Goal: Information Seeking & Learning: Learn about a topic

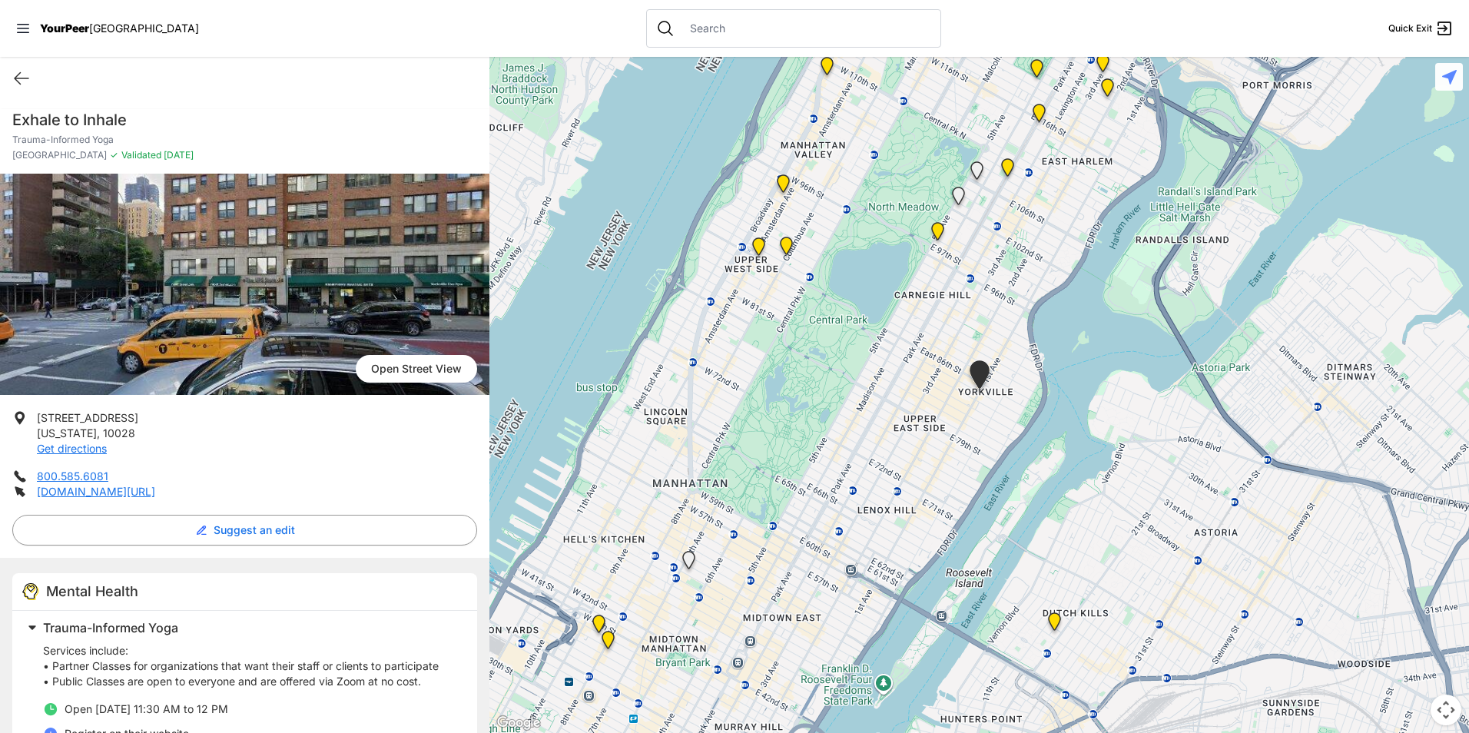
click at [609, 638] on img "Main Office" at bounding box center [607, 643] width 19 height 25
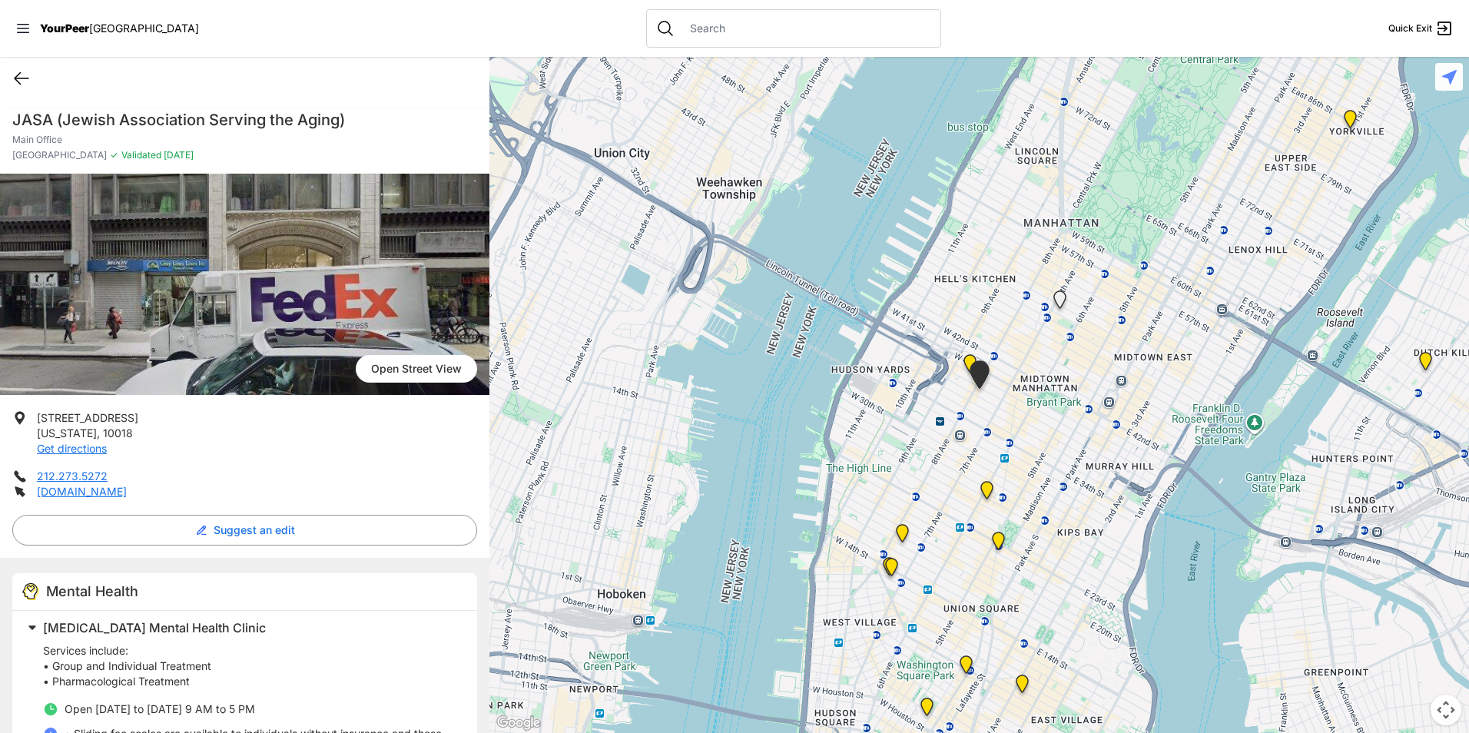
click at [25, 72] on icon at bounding box center [21, 78] width 18 height 18
select select "recentlyUpdated"
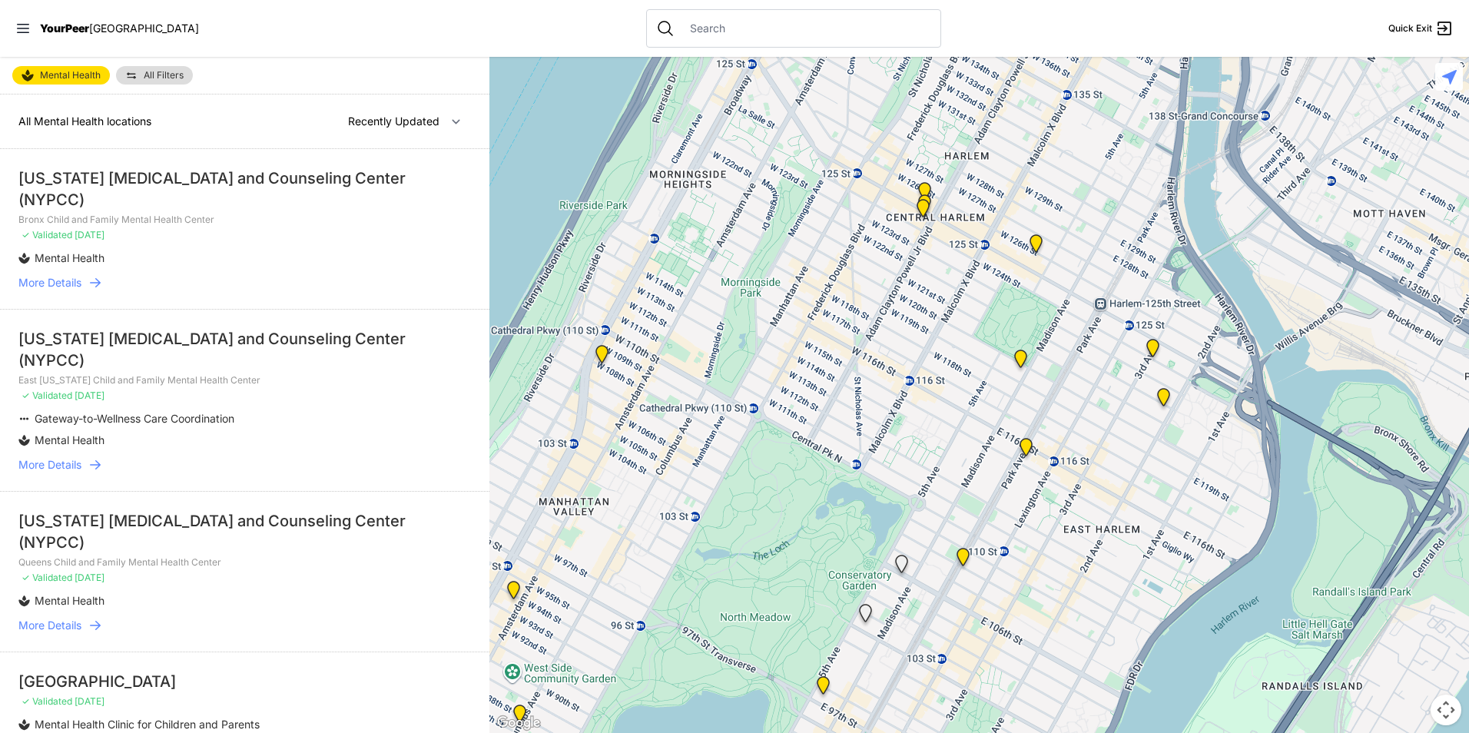
drag, startPoint x: 998, startPoint y: 420, endPoint x: 707, endPoint y: 692, distance: 398.4
click at [707, 692] on div at bounding box center [978, 395] width 979 height 676
click at [1025, 439] on img "Home of Integrated Behavioral Health" at bounding box center [1025, 450] width 19 height 25
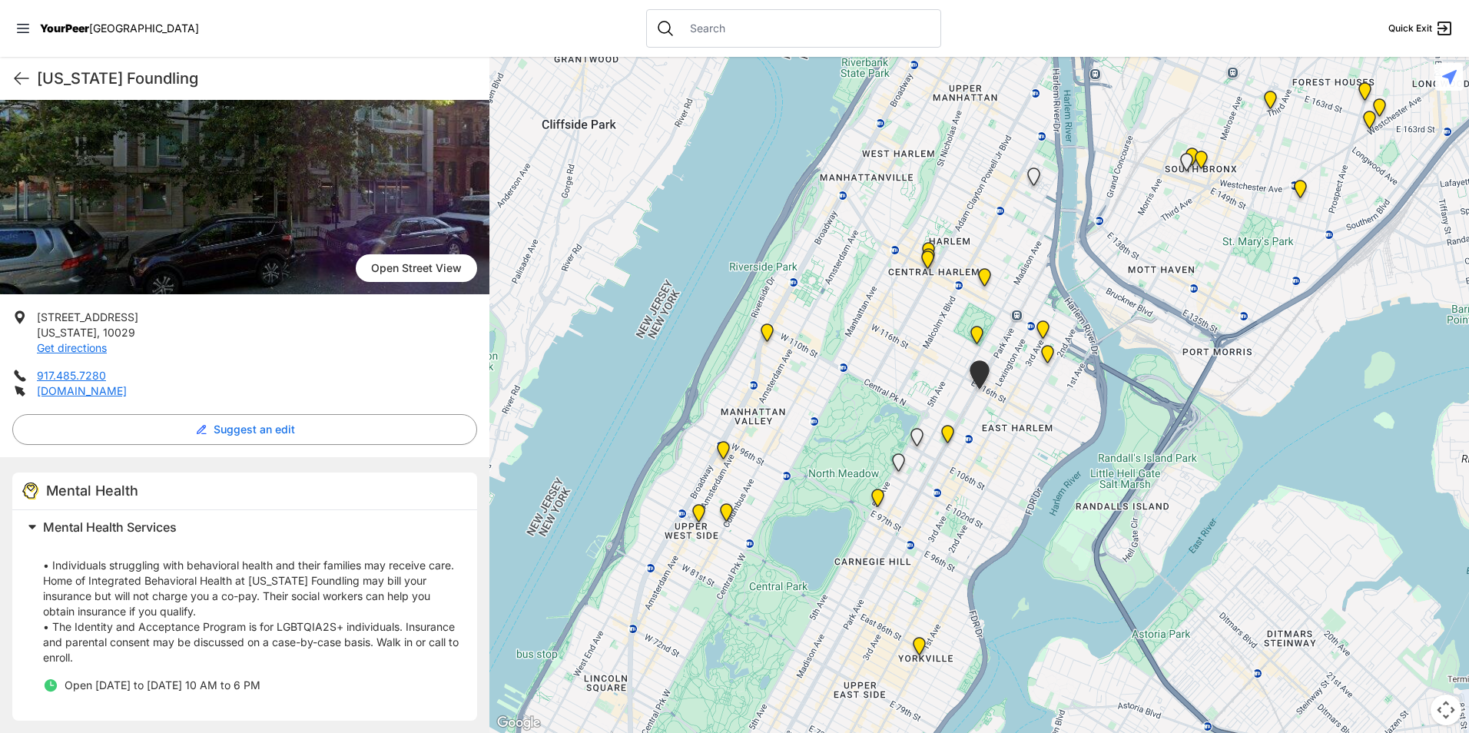
scroll to position [104, 0]
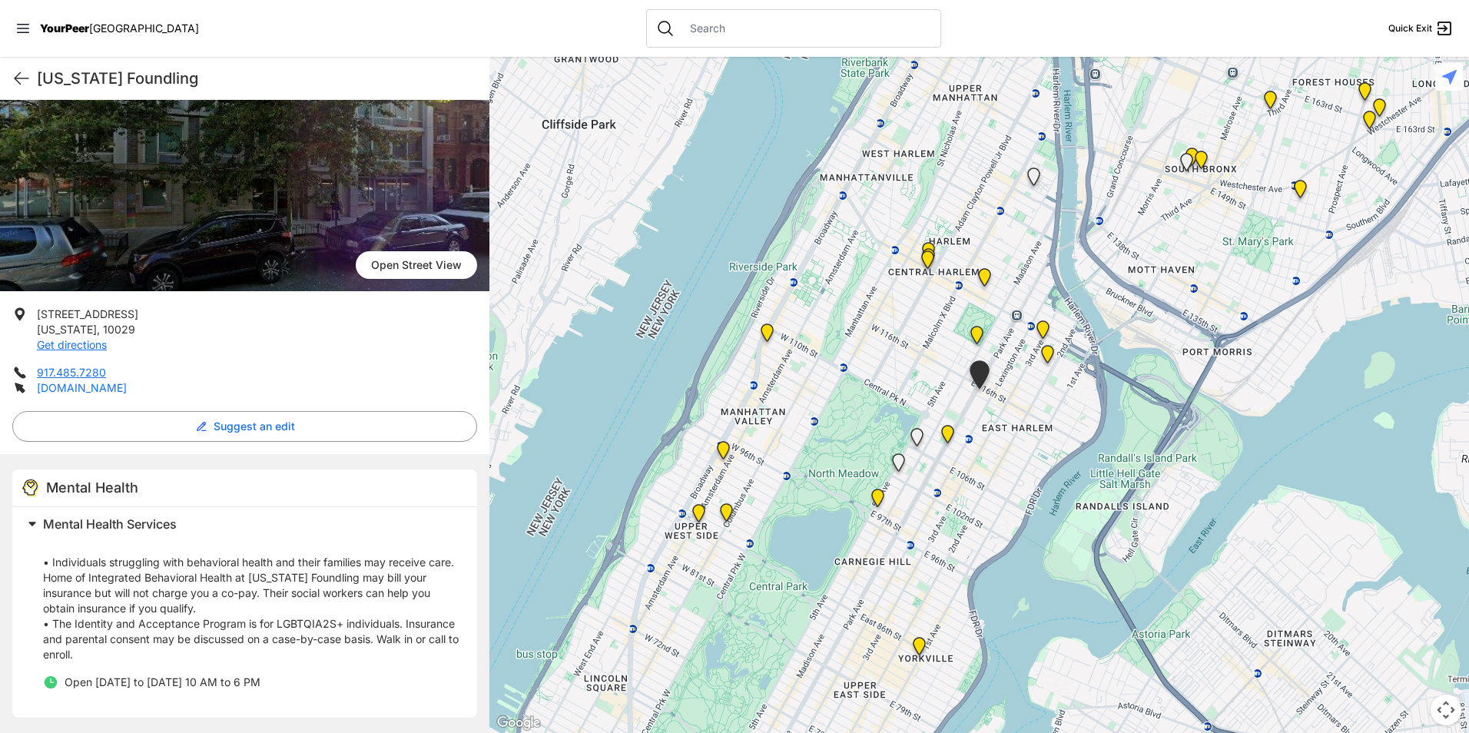
click at [105, 386] on link "nyfoundling.org" at bounding box center [82, 387] width 90 height 13
click at [18, 74] on icon at bounding box center [21, 78] width 18 height 18
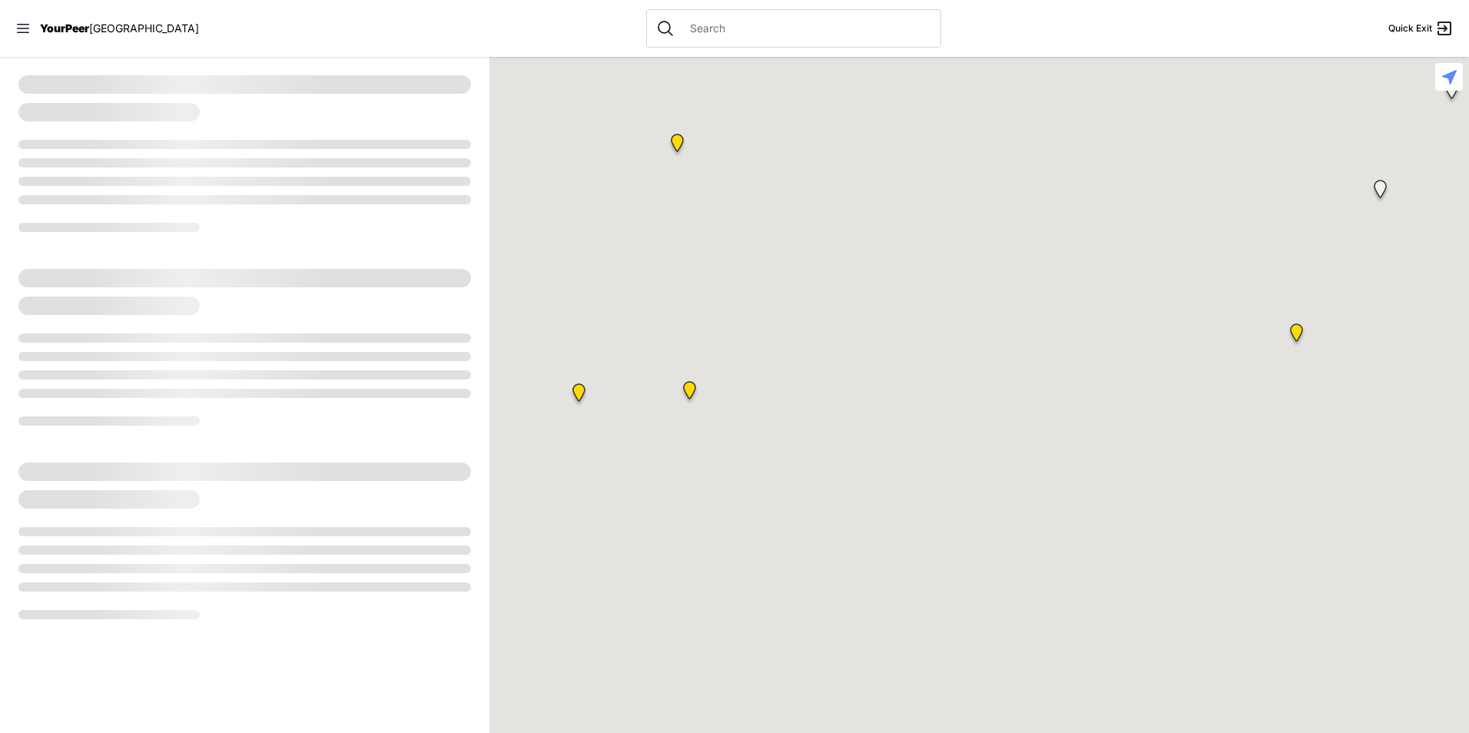
select select "recentlyUpdated"
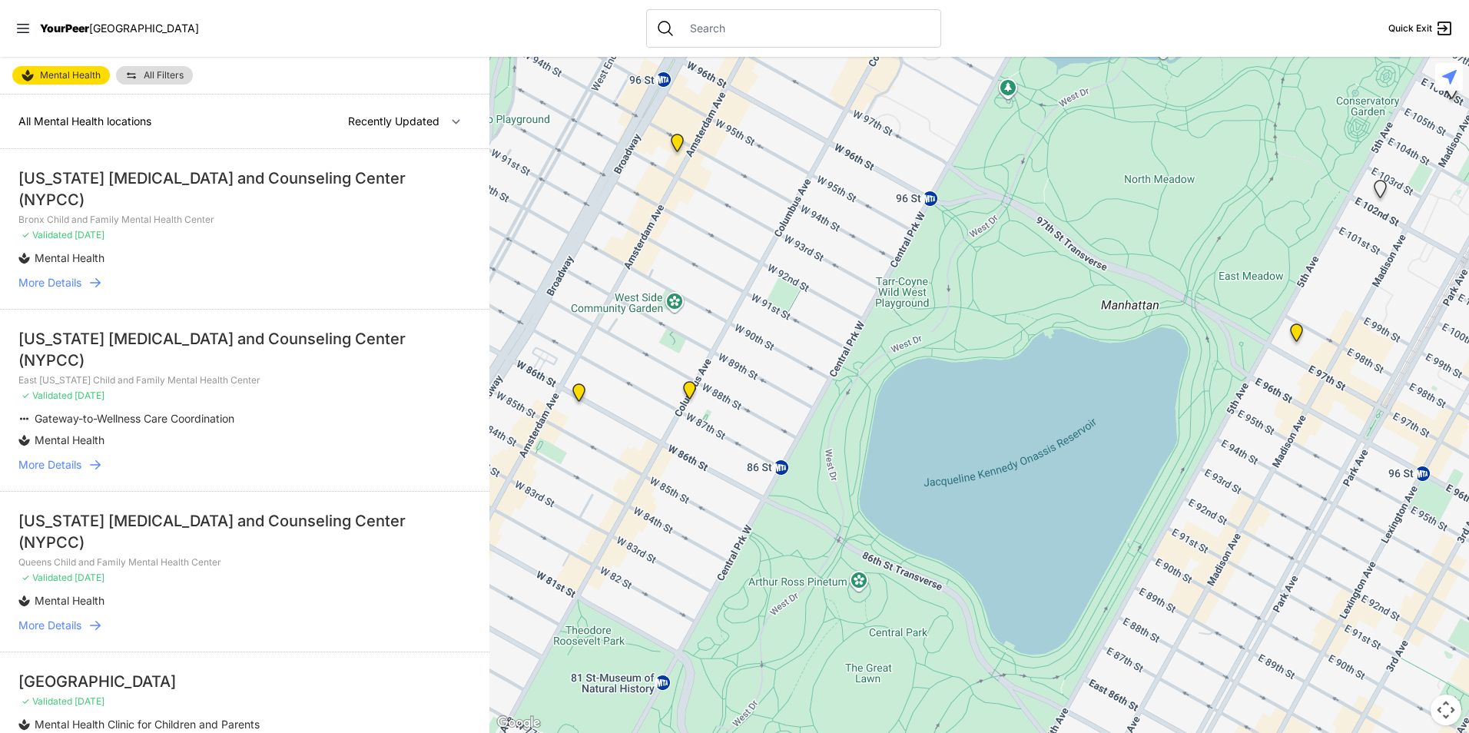
click at [691, 390] on img "TOP Opportunities / Green Keepers" at bounding box center [689, 393] width 19 height 25
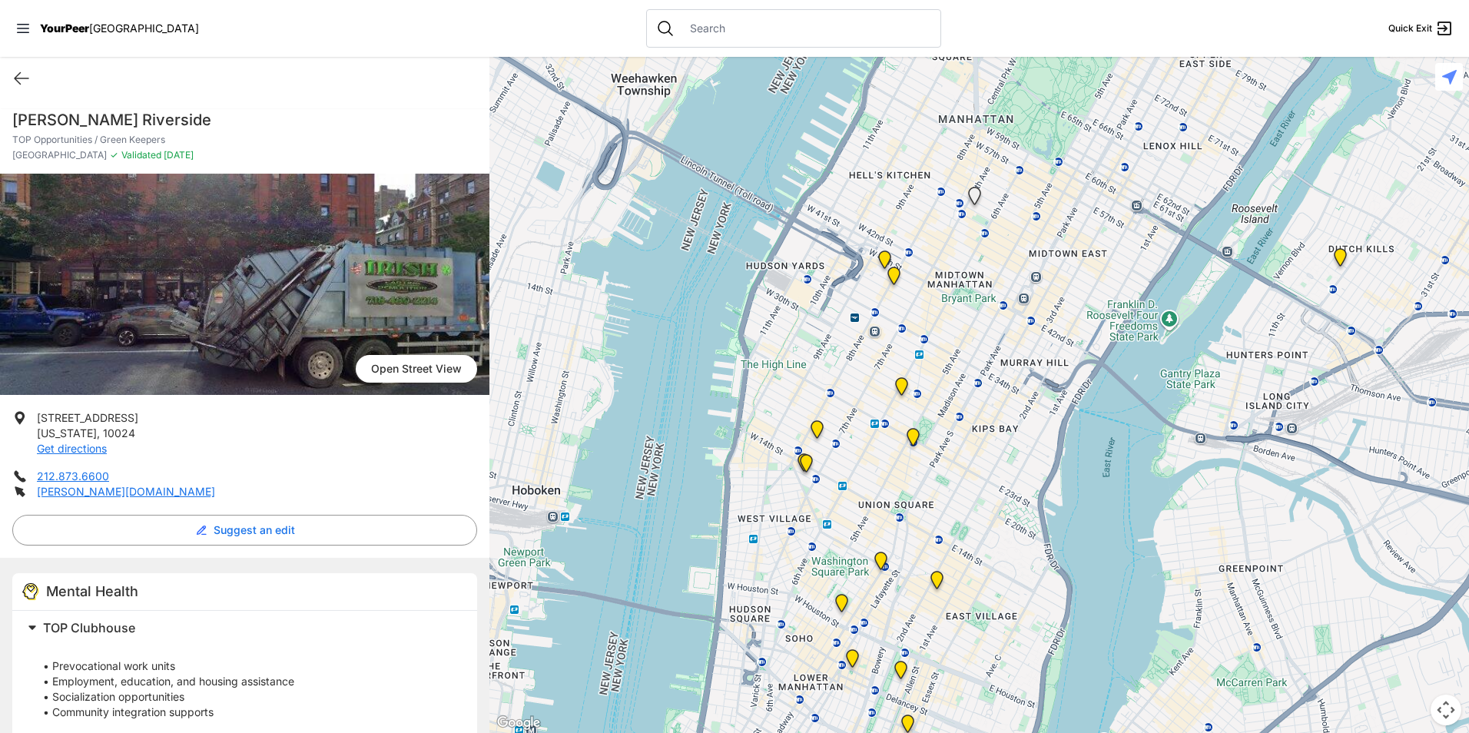
drag, startPoint x: 1126, startPoint y: 598, endPoint x: 1217, endPoint y: 91, distance: 514.2
click at [1219, 85] on div at bounding box center [978, 395] width 979 height 676
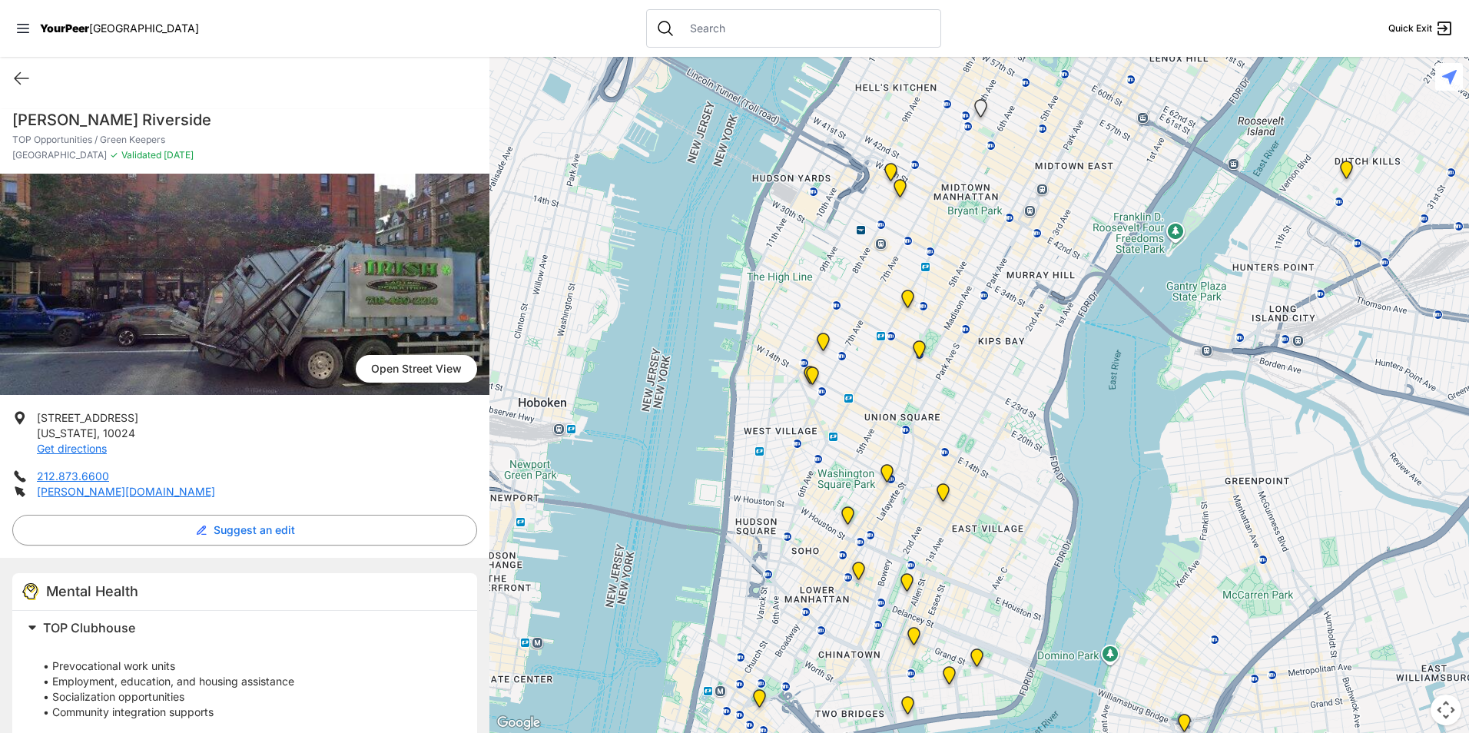
click at [911, 294] on img "Manhattan" at bounding box center [907, 302] width 19 height 25
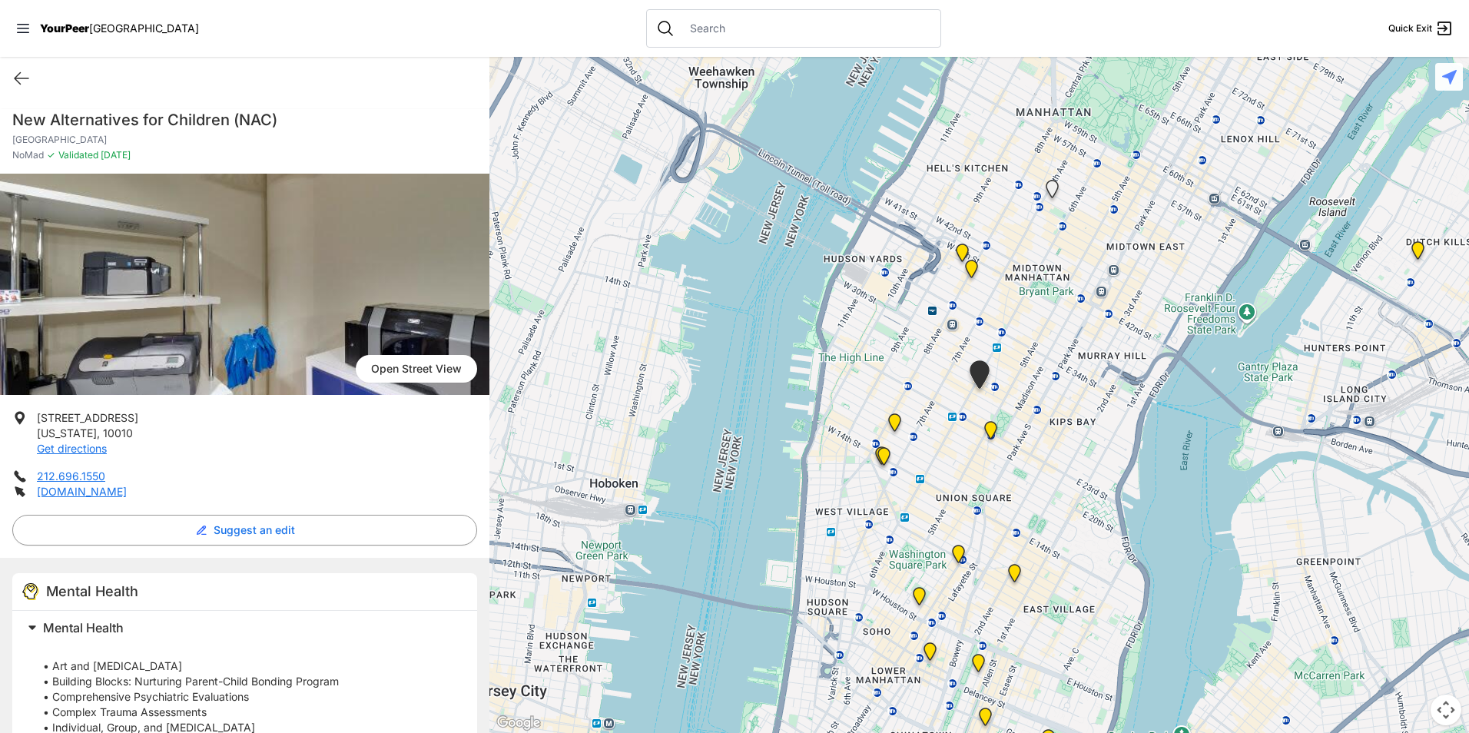
click at [989, 428] on img at bounding box center [990, 433] width 19 height 25
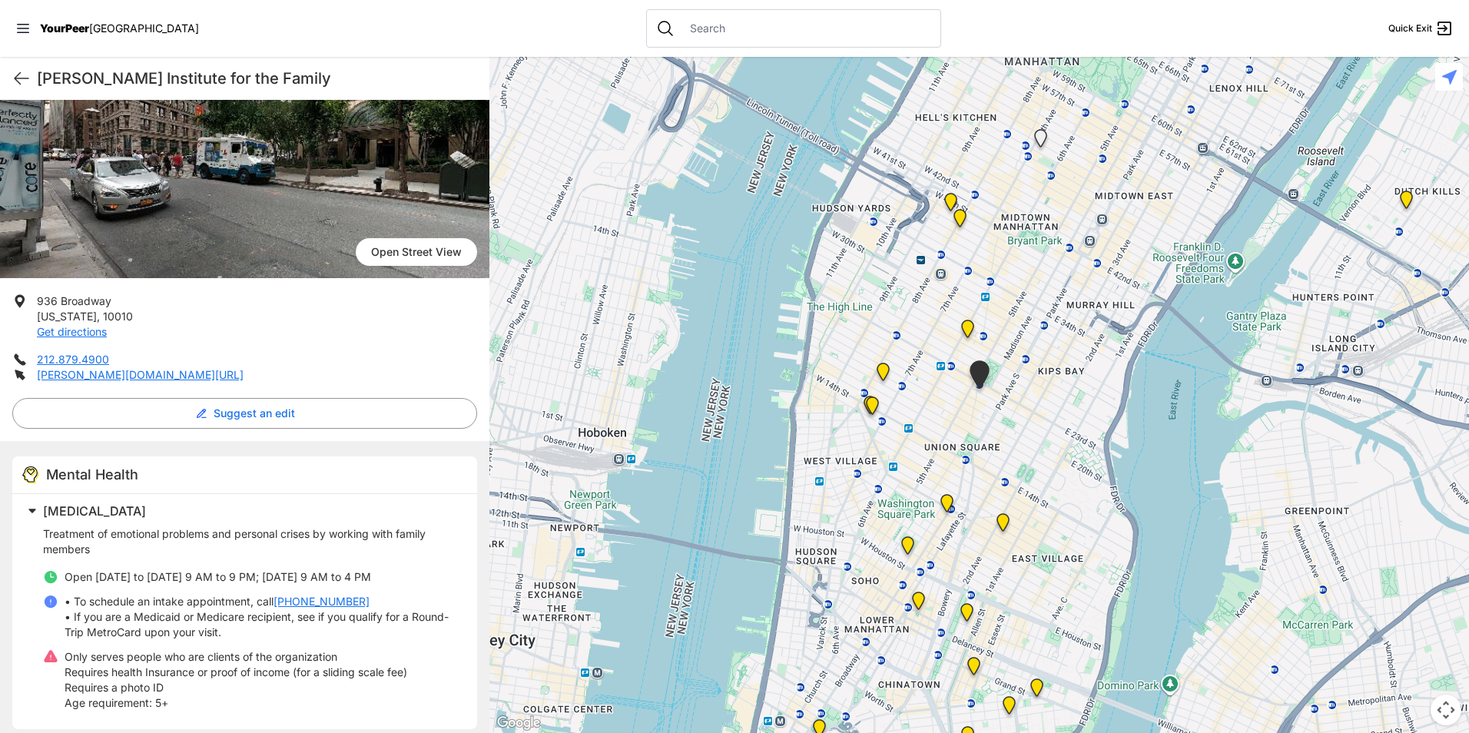
scroll to position [113, 0]
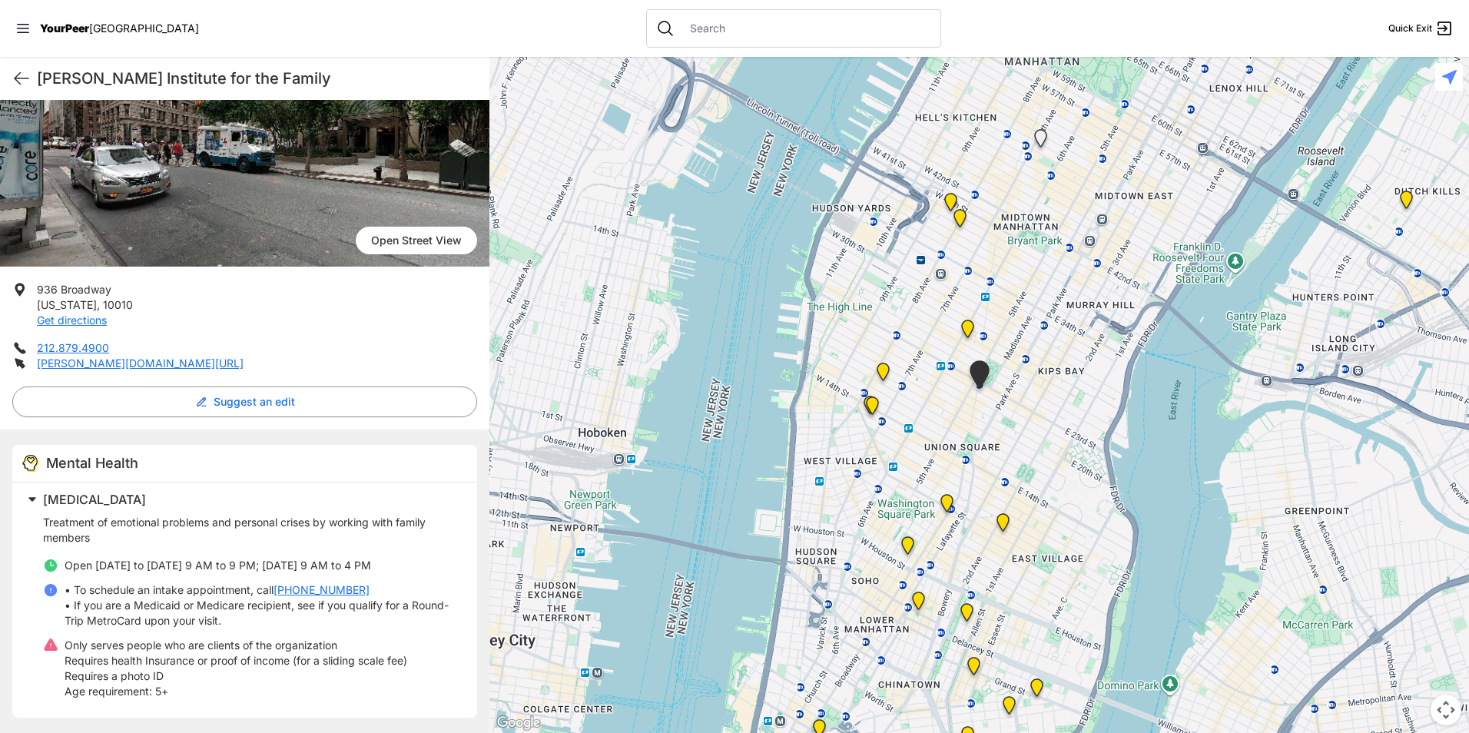
click at [1001, 521] on img "St. Marks Institute for Mental Health" at bounding box center [1002, 525] width 19 height 25
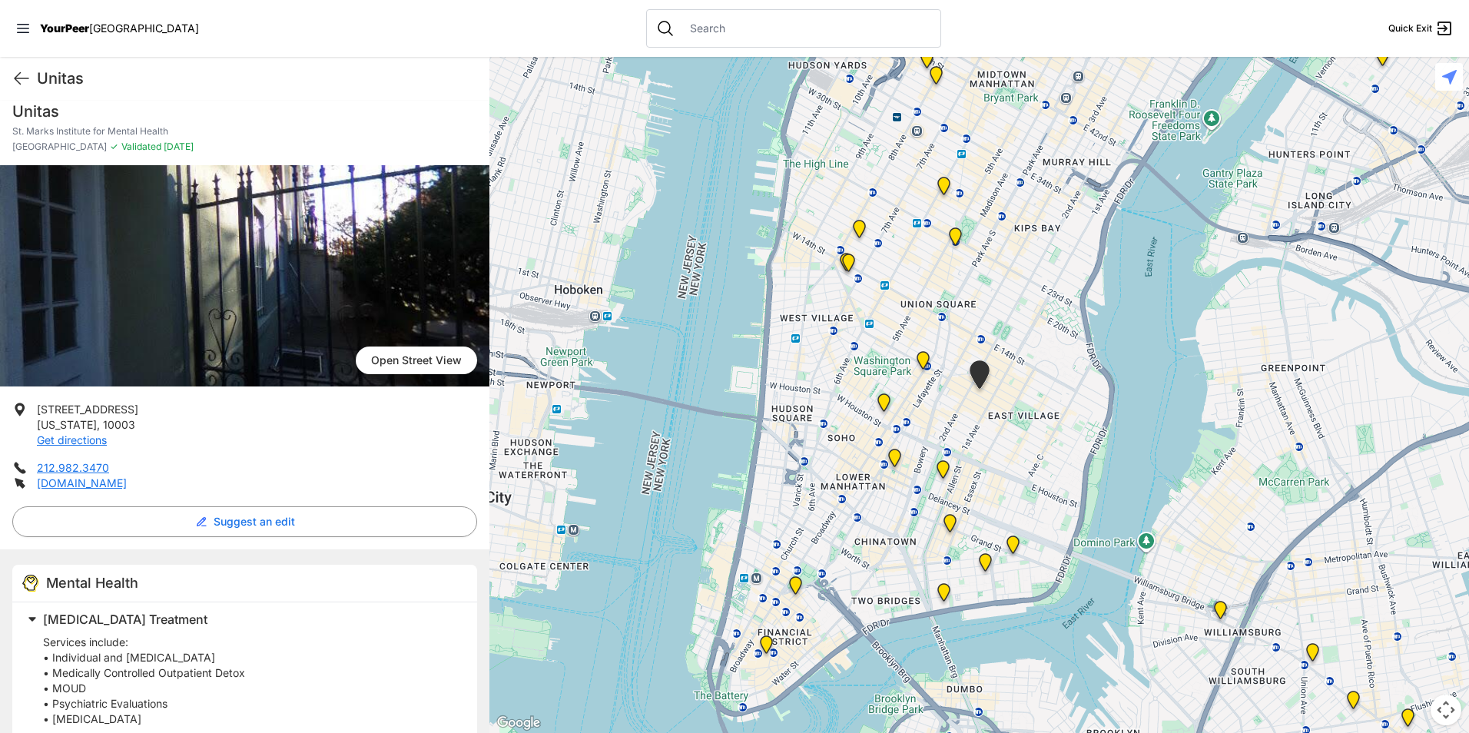
scroll to position [7, 0]
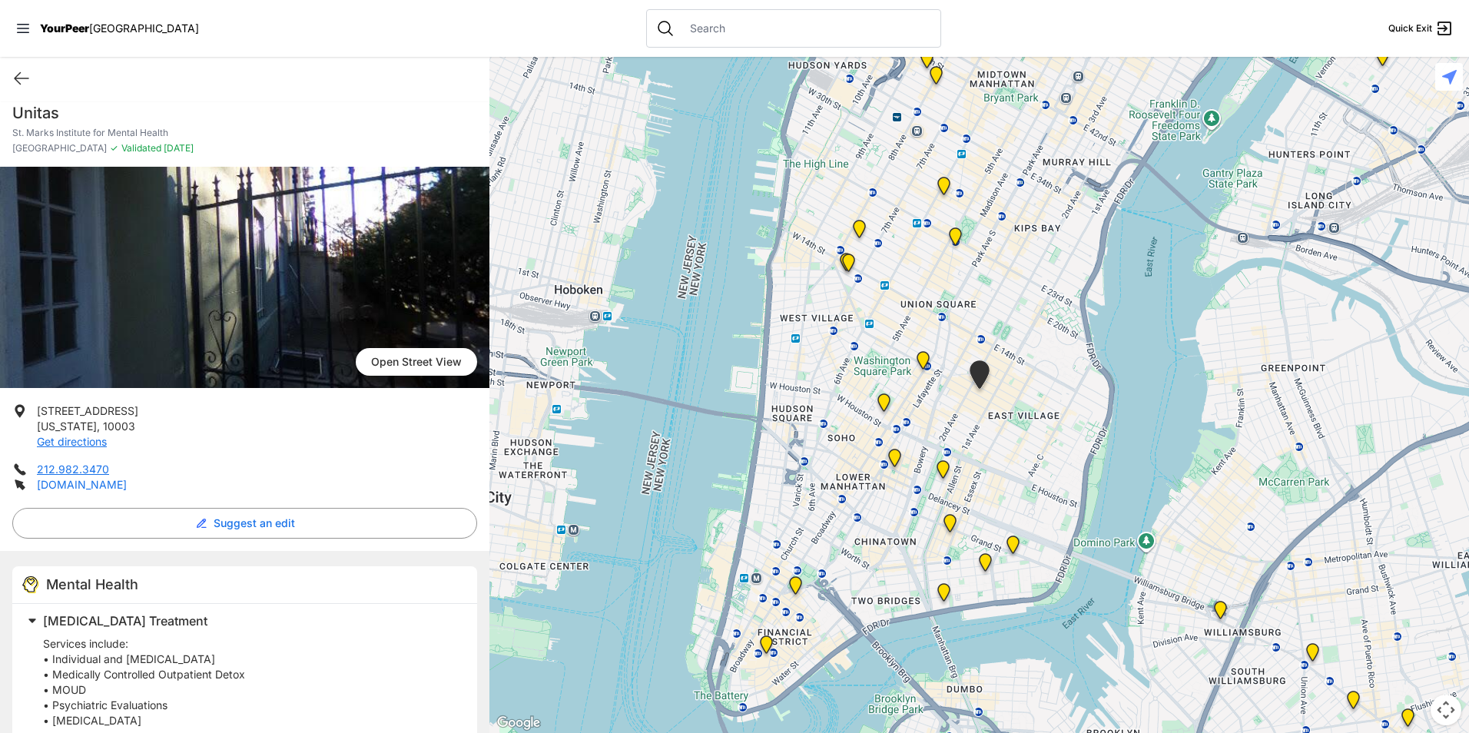
click at [122, 485] on link "www.unitas-nyc.org" at bounding box center [82, 484] width 90 height 13
click at [891, 461] on img "Judson" at bounding box center [894, 461] width 19 height 25
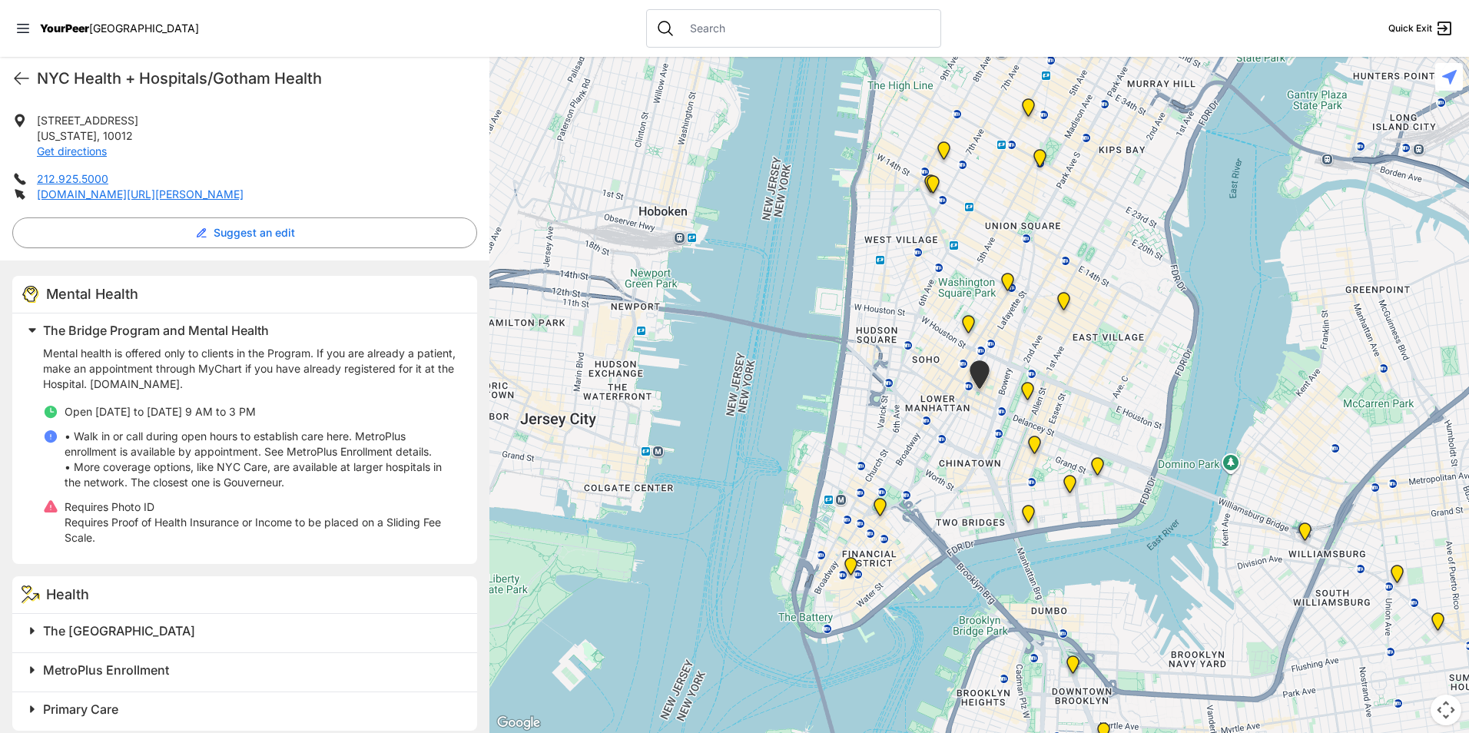
scroll to position [307, 0]
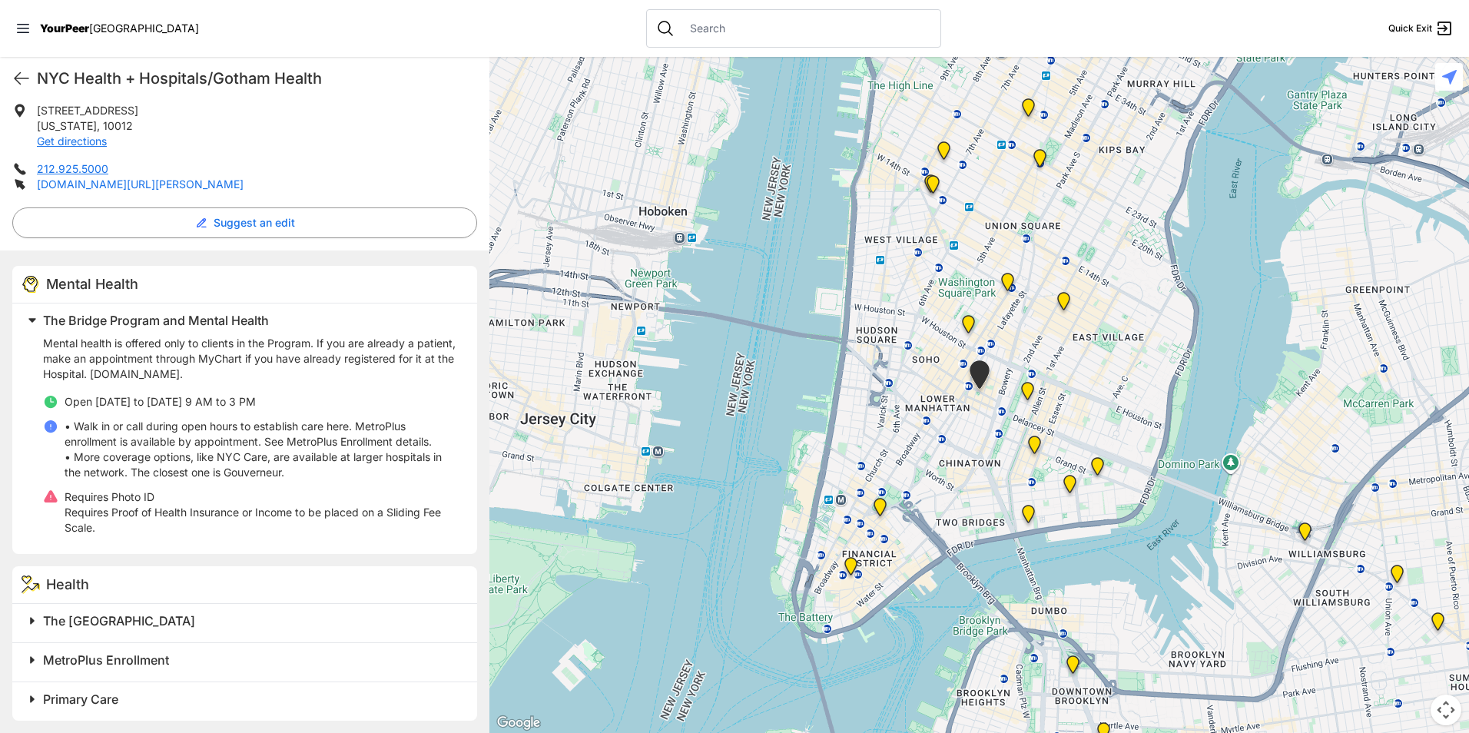
click at [126, 182] on link "www.nychealthandhospitals.org/judson/" at bounding box center [140, 183] width 207 height 13
click at [119, 622] on span "The Pride Health Center" at bounding box center [119, 617] width 152 height 15
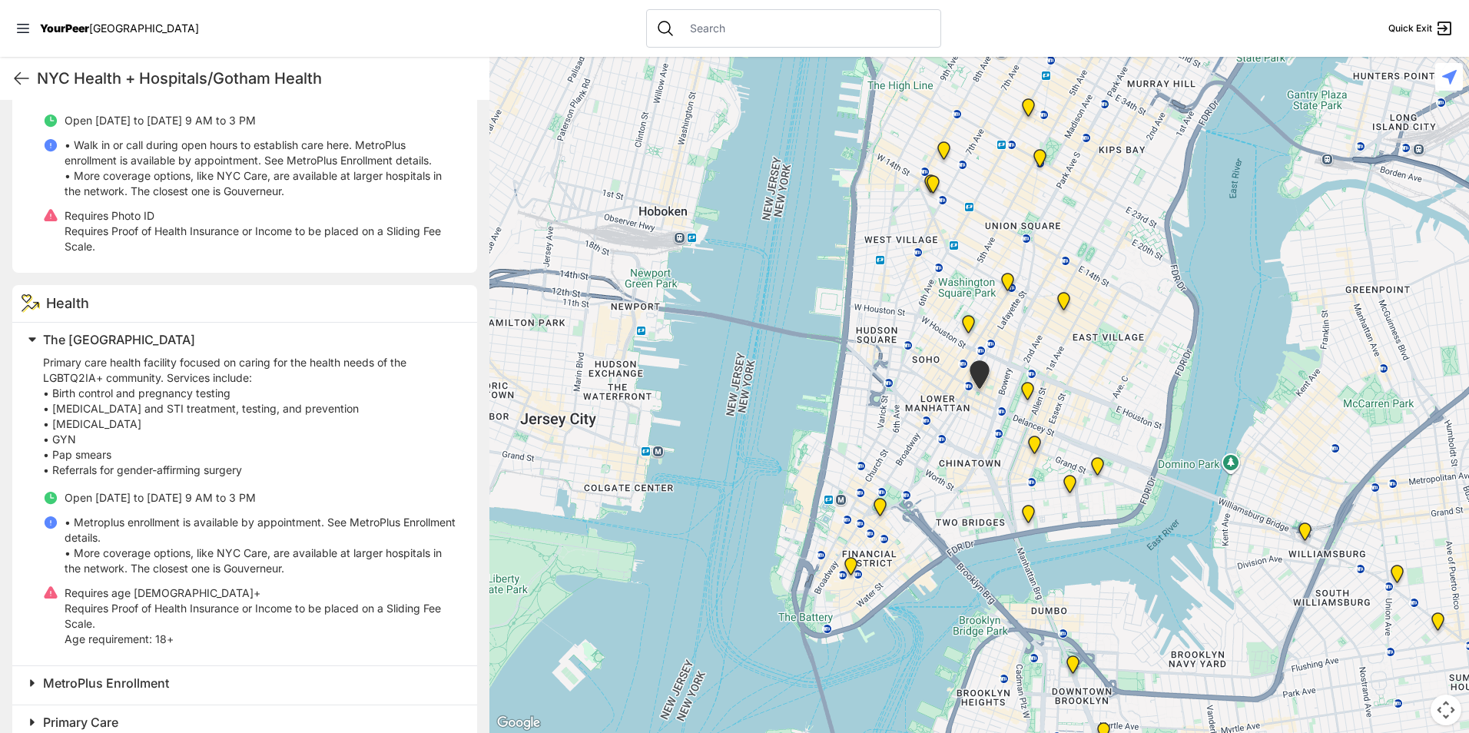
scroll to position [614, 0]
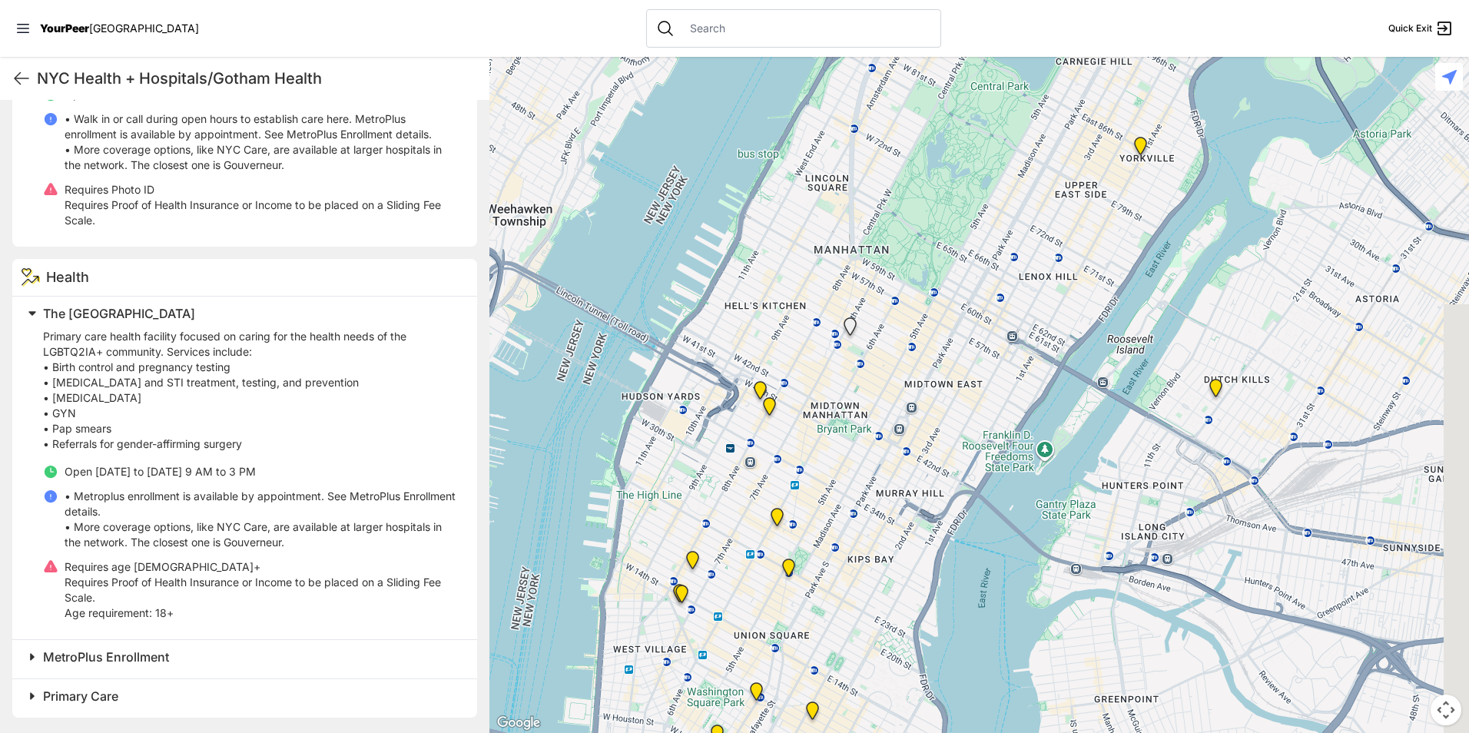
drag, startPoint x: 1080, startPoint y: 359, endPoint x: 829, endPoint y: 772, distance: 483.6
click at [829, 732] on html "View map Close panel YourPeer NYC Quick Exit Single Adult Families Soup Kitchen…" at bounding box center [734, 366] width 1469 height 733
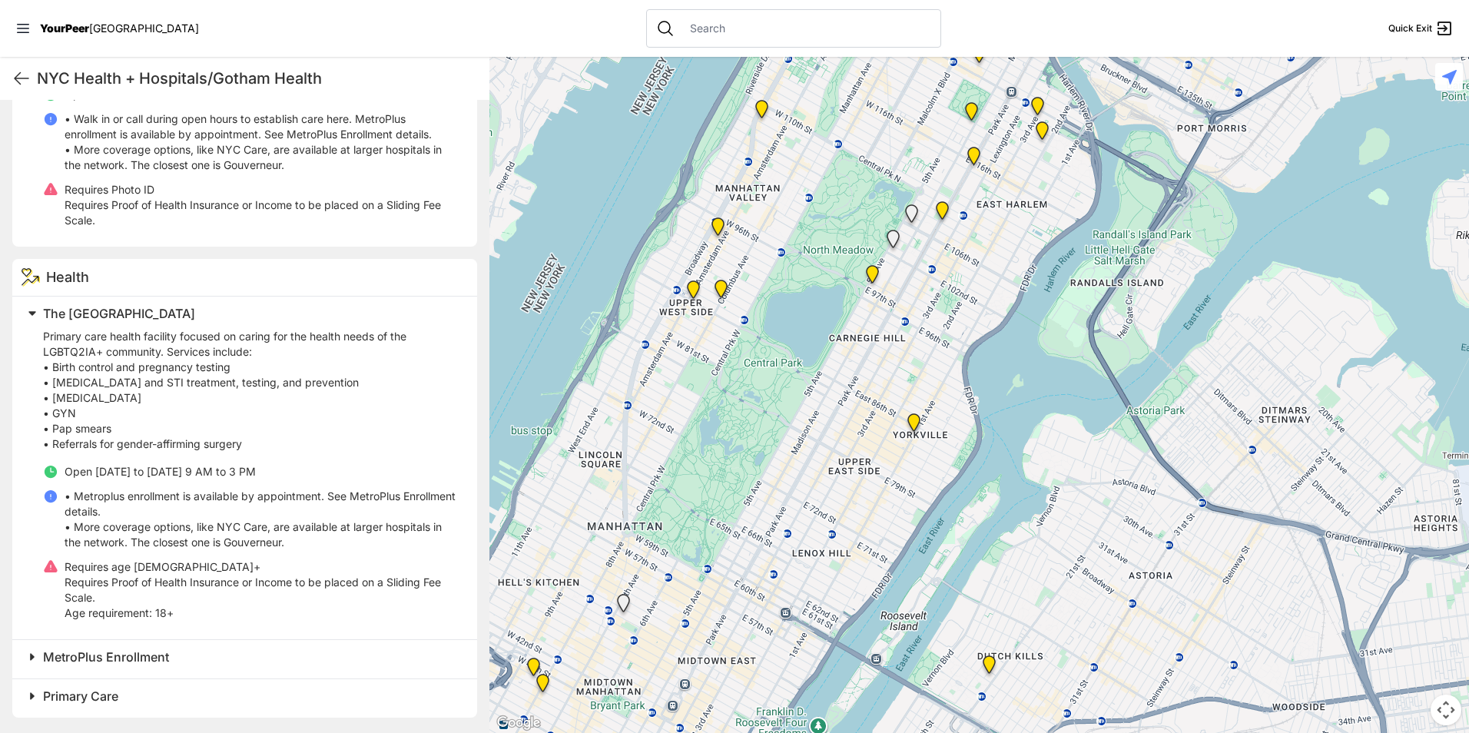
drag, startPoint x: 1149, startPoint y: 325, endPoint x: 968, endPoint y: 552, distance: 290.8
click at [968, 552] on div at bounding box center [978, 395] width 979 height 676
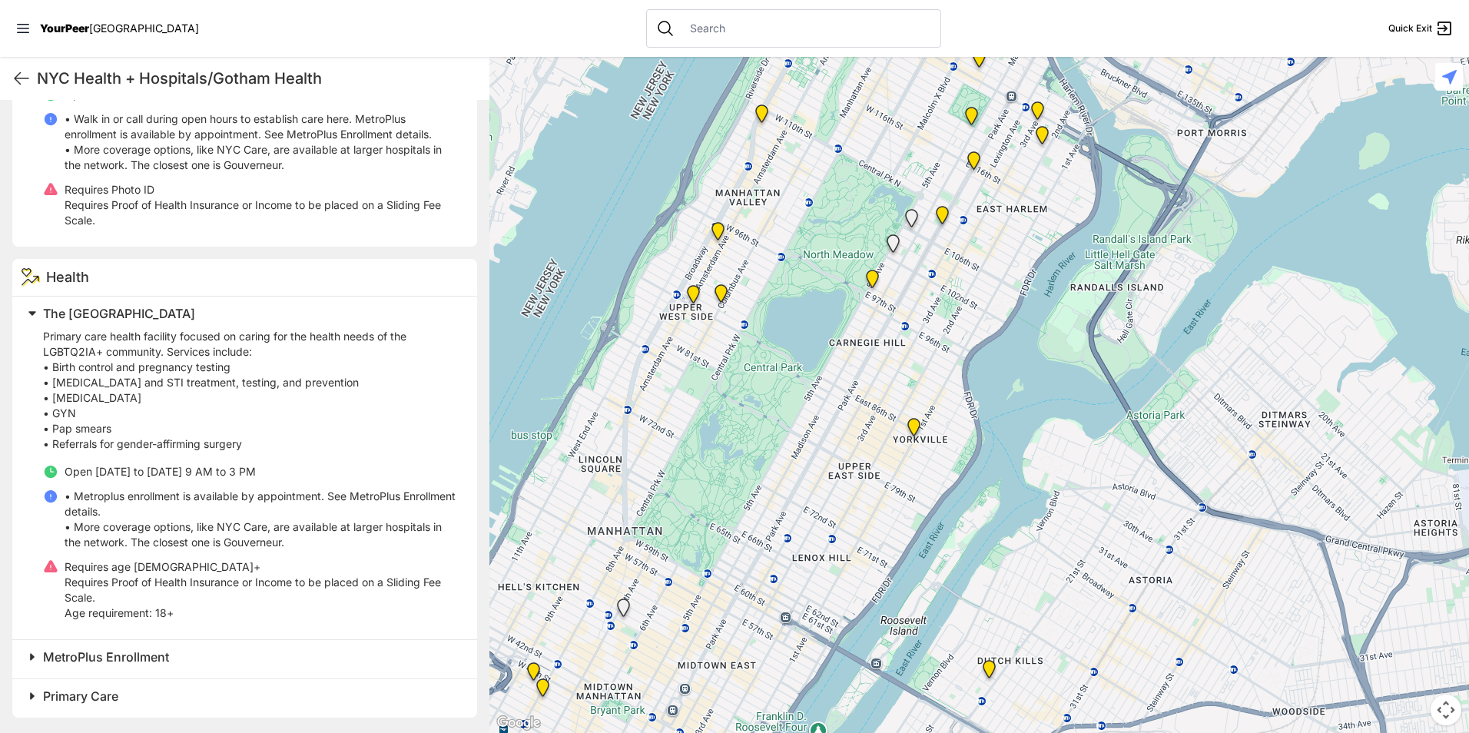
click at [989, 665] on img "Long Island City, Main Office" at bounding box center [988, 672] width 19 height 25
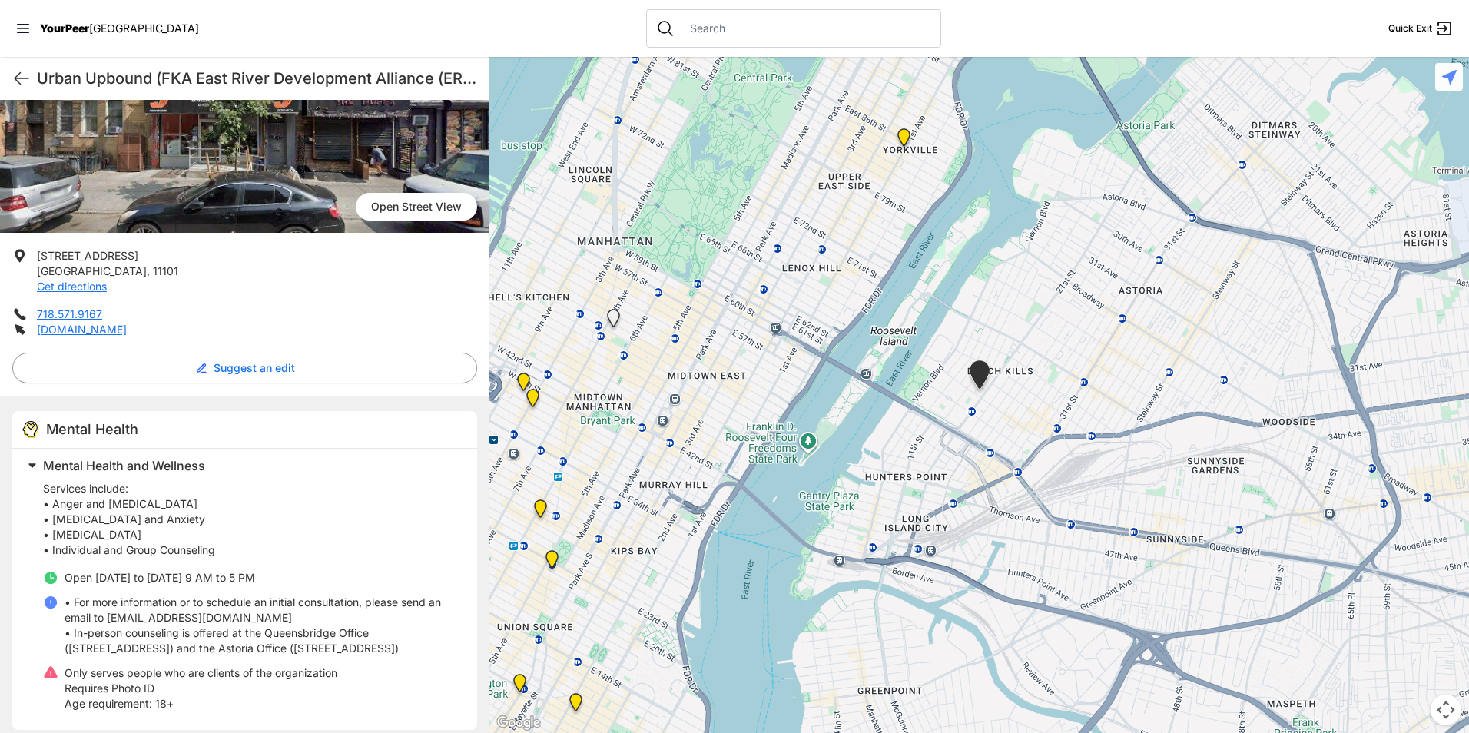
scroll to position [230, 0]
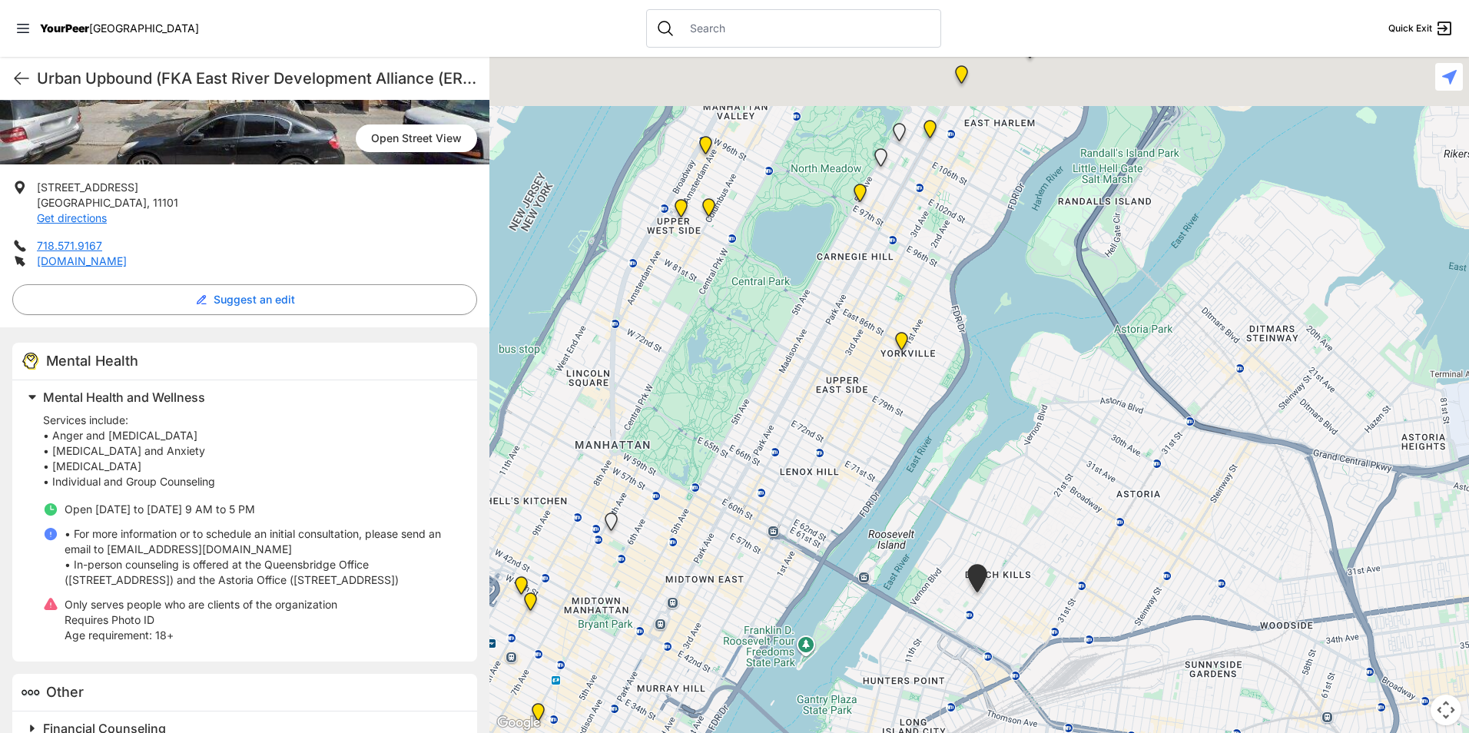
drag, startPoint x: 713, startPoint y: 457, endPoint x: 676, endPoint y: 677, distance: 222.8
click at [677, 681] on div at bounding box center [978, 395] width 979 height 676
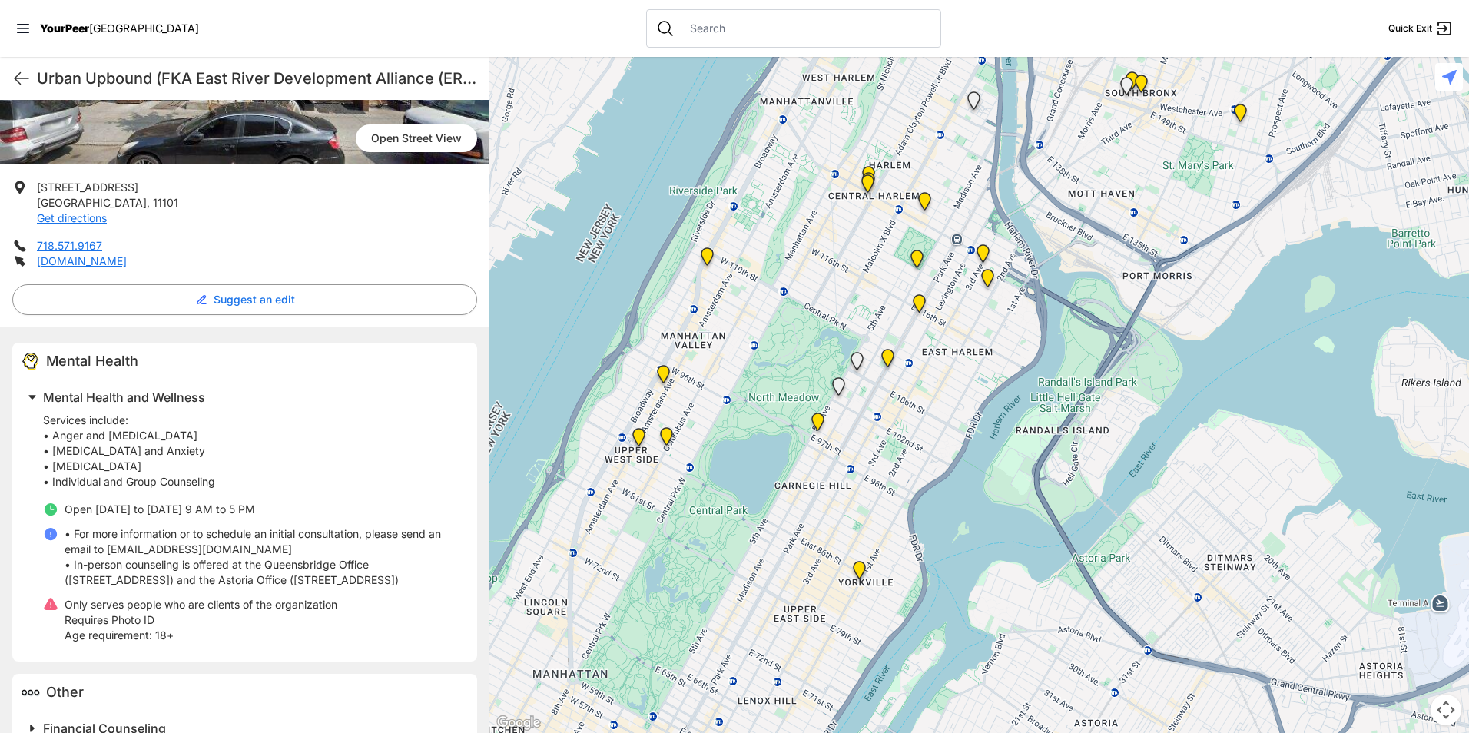
drag, startPoint x: 1111, startPoint y: 174, endPoint x: 979, endPoint y: 494, distance: 345.8
click at [979, 494] on div at bounding box center [978, 395] width 979 height 676
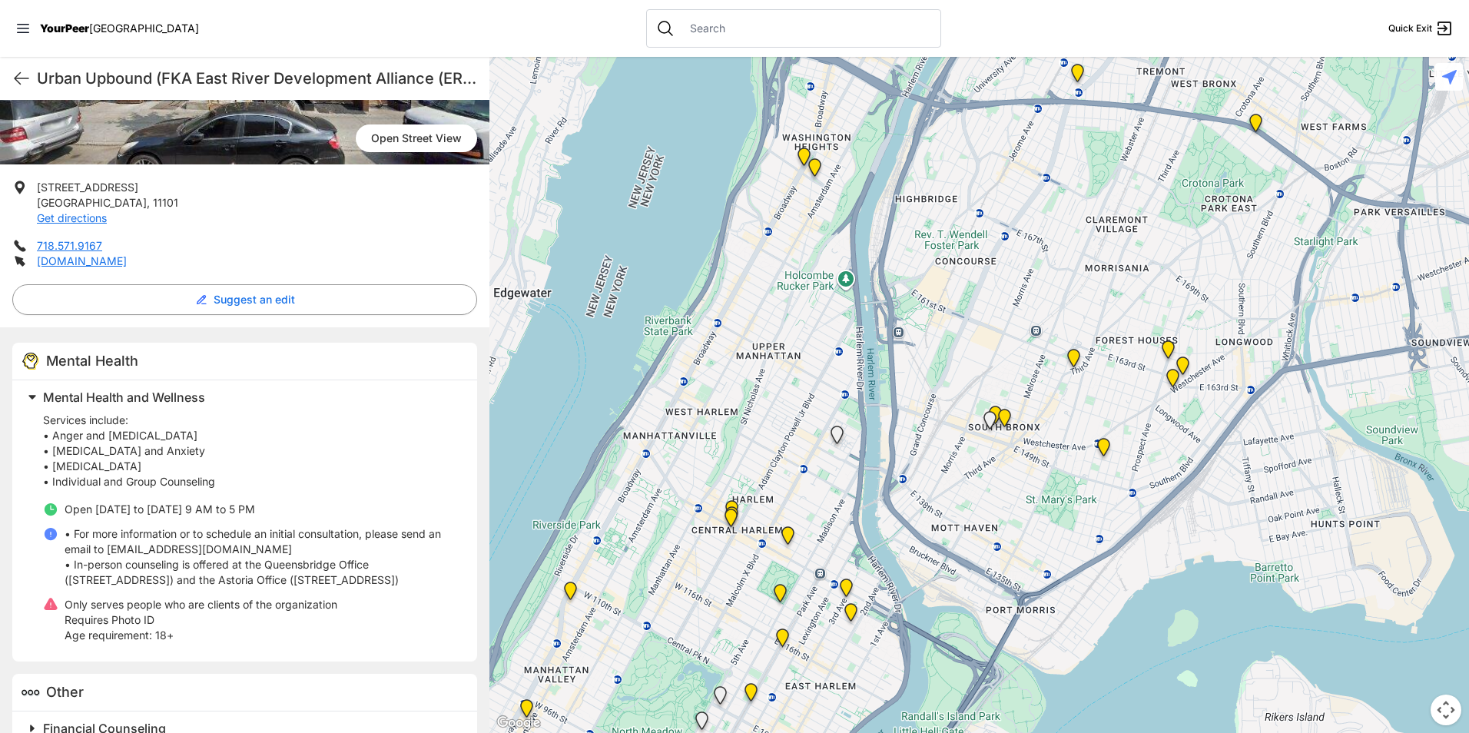
click at [802, 152] on img "The Malcolm X and Dr. Betty Shabazz Memorial and Educational Center" at bounding box center [803, 159] width 19 height 25
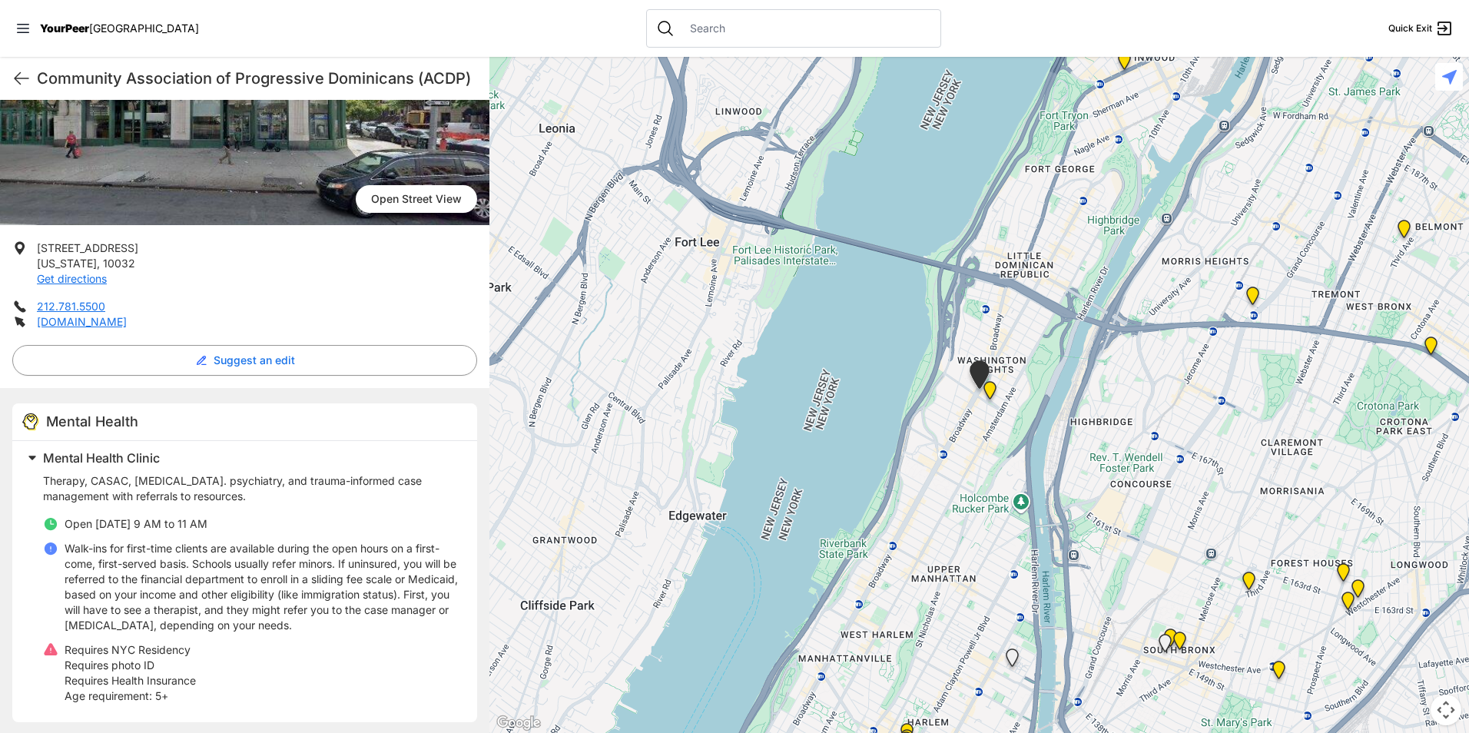
scroll to position [174, 0]
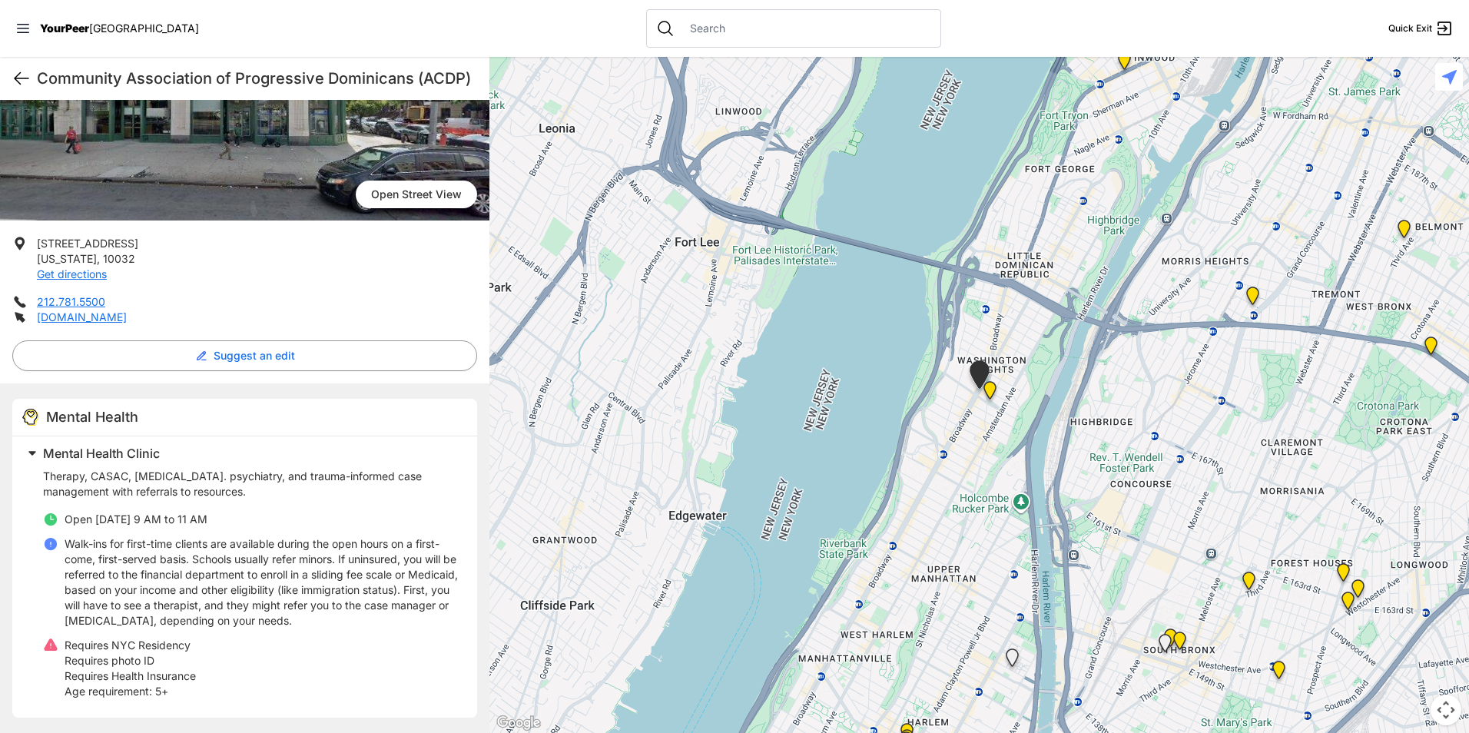
click at [19, 82] on icon at bounding box center [22, 79] width 14 height 12
